Goal: Information Seeking & Learning: Find specific fact

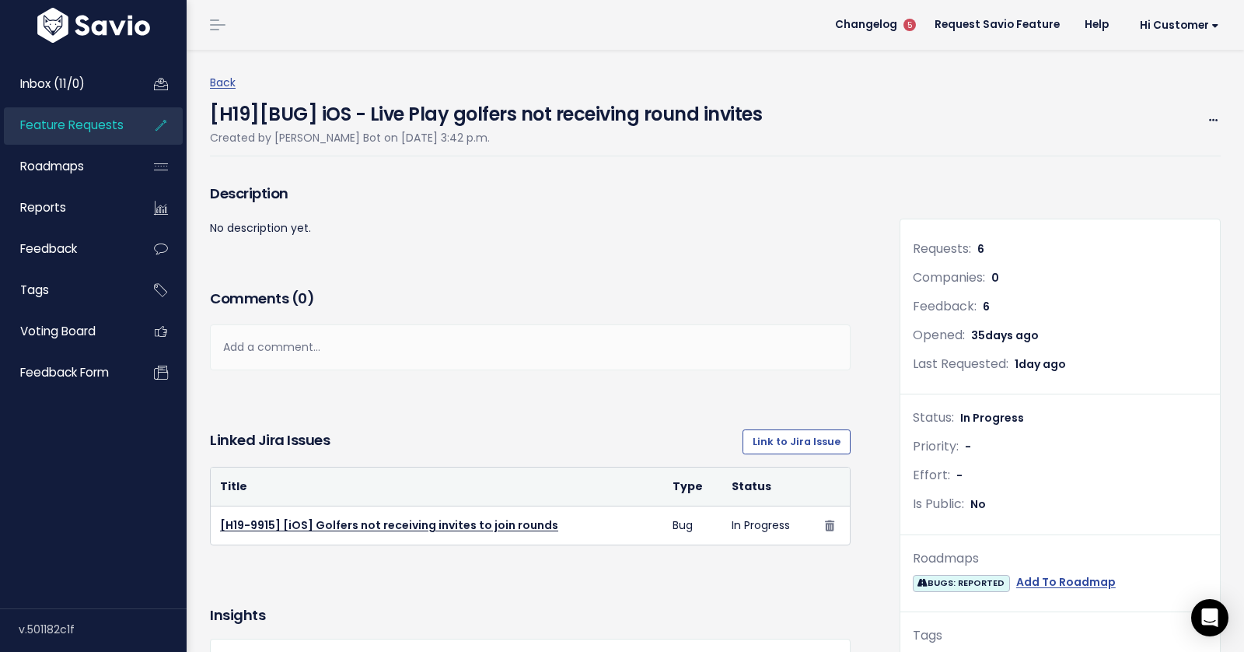
click at [79, 138] on link "Feature Requests" at bounding box center [66, 125] width 125 height 36
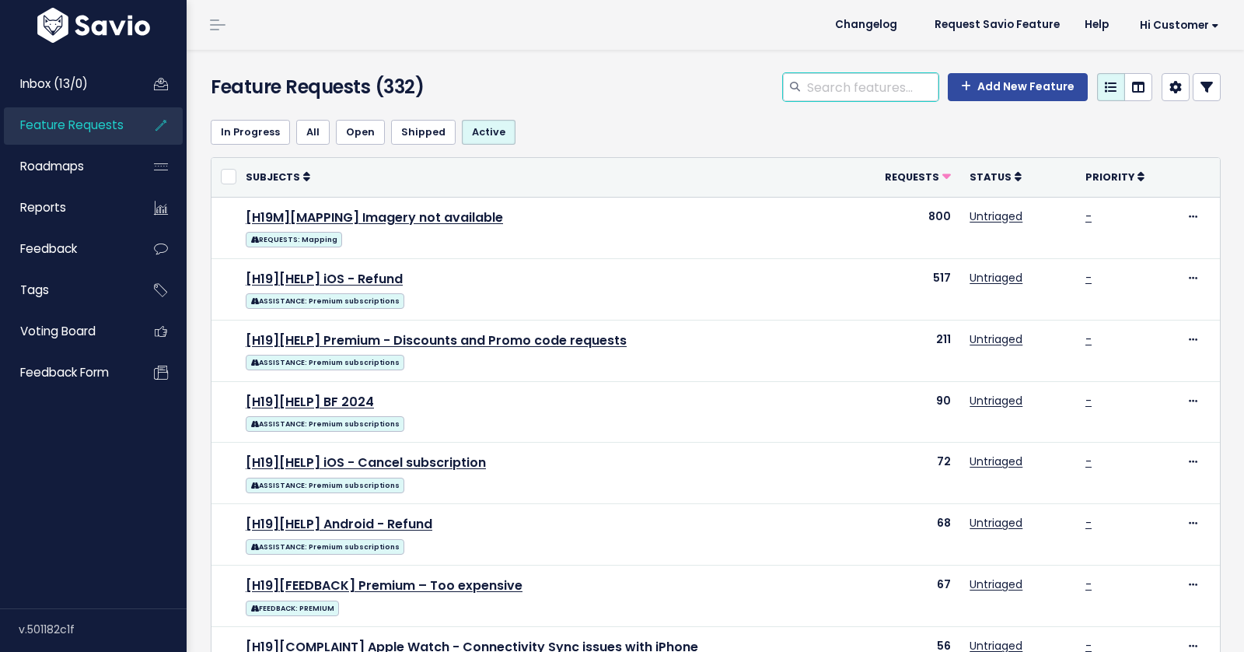
click at [881, 98] on input "search" at bounding box center [872, 87] width 133 height 28
type input "tournament"
